Goal: Transaction & Acquisition: Purchase product/service

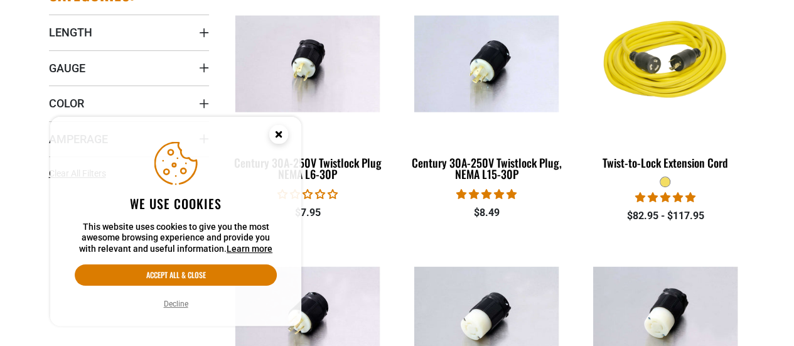
drag, startPoint x: 279, startPoint y: 136, endPoint x: 244, endPoint y: 144, distance: 36.3
click at [279, 136] on circle "Cookie Consent" at bounding box center [278, 134] width 19 height 19
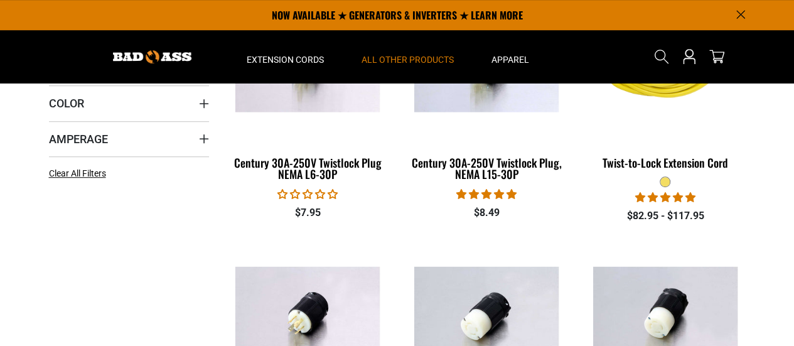
scroll to position [314, 0]
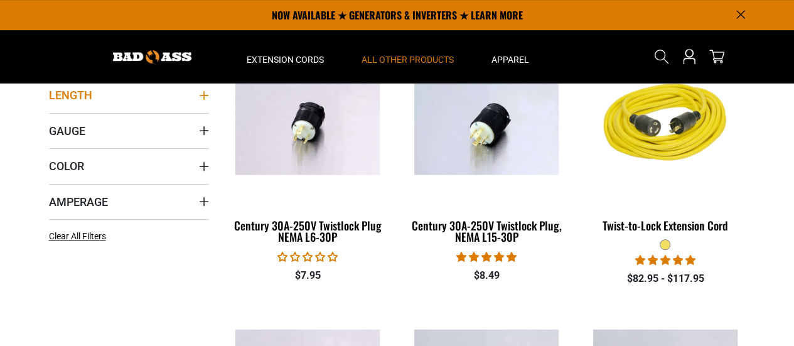
click at [204, 100] on summary "Length" at bounding box center [129, 94] width 160 height 35
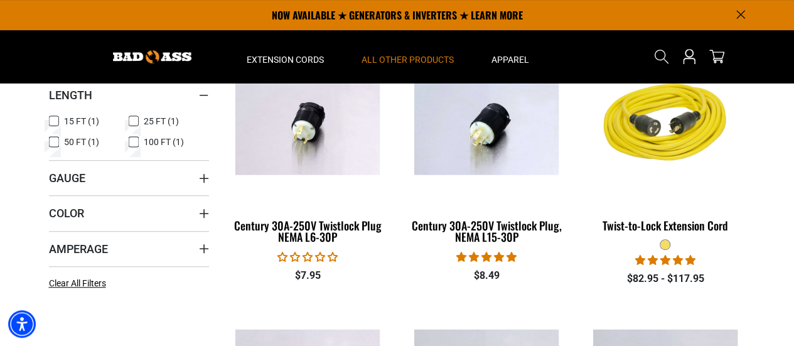
click at [133, 119] on icon at bounding box center [134, 121] width 10 height 16
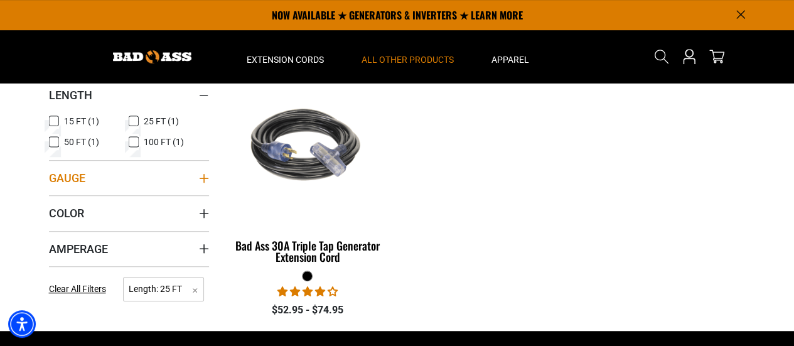
click at [202, 178] on icon "Gauge" at bounding box center [204, 178] width 10 height 10
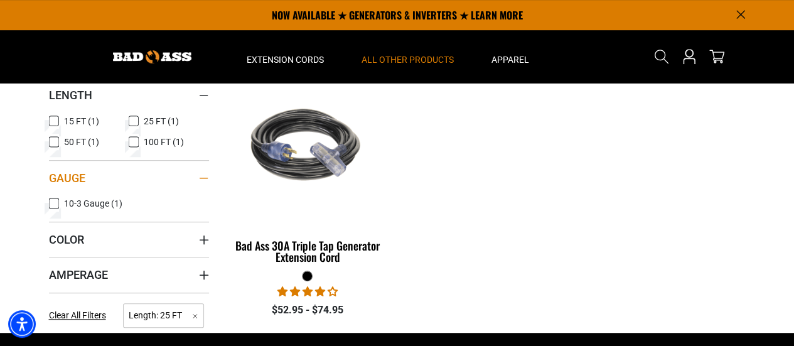
click at [202, 178] on div "Gauge" at bounding box center [204, 178] width 10 height 10
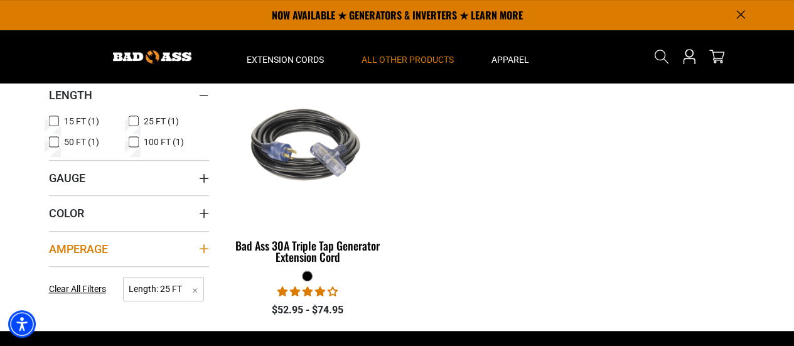
click at [202, 242] on summary "Amperage" at bounding box center [129, 248] width 160 height 35
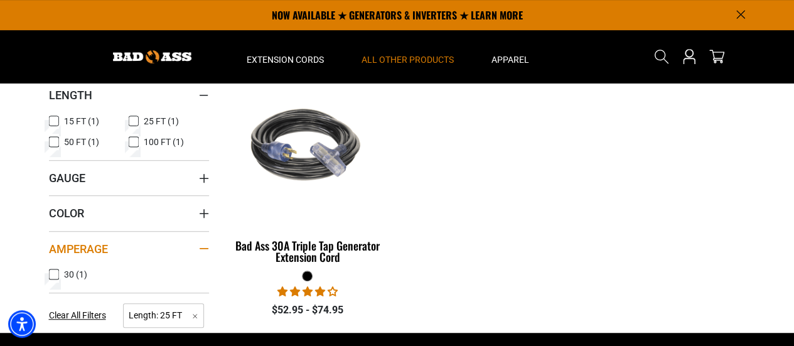
click at [202, 245] on div "Amperage" at bounding box center [204, 249] width 10 height 10
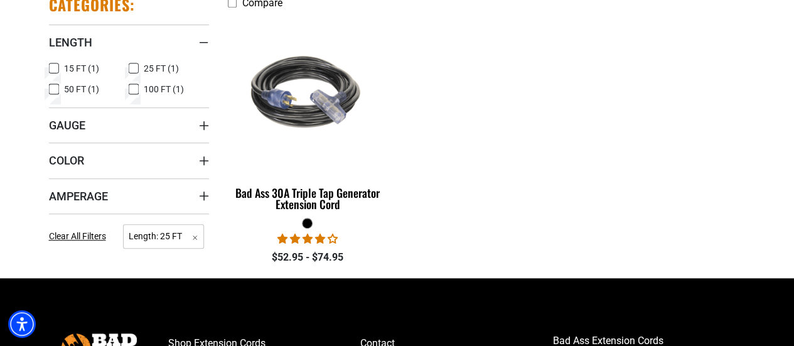
scroll to position [377, 0]
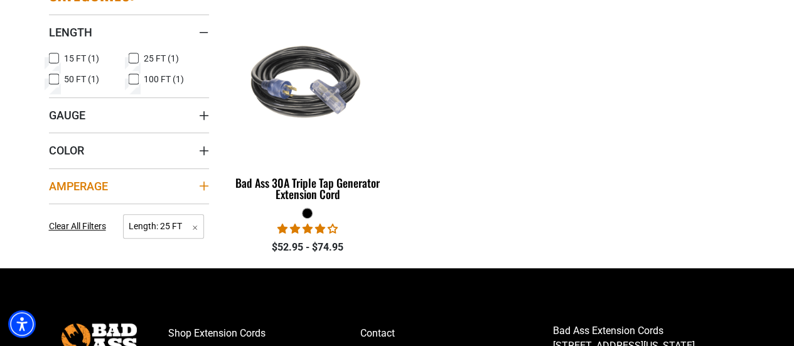
click at [146, 180] on summary "Amperage" at bounding box center [129, 185] width 160 height 35
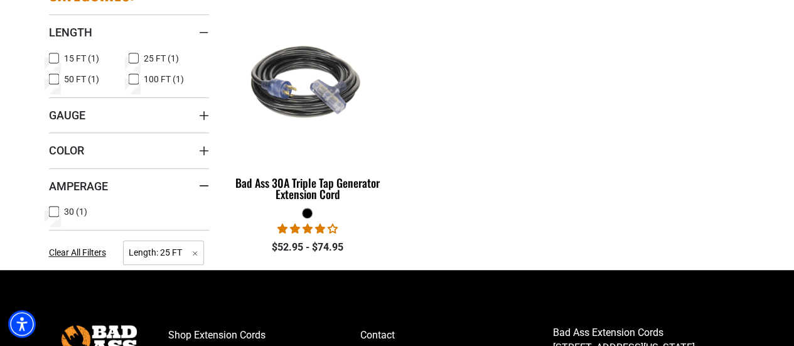
drag, startPoint x: 192, startPoint y: 186, endPoint x: 397, endPoint y: 86, distance: 227.8
click at [196, 184] on summary "Amperage" at bounding box center [129, 185] width 160 height 35
